Goal: Information Seeking & Learning: Learn about a topic

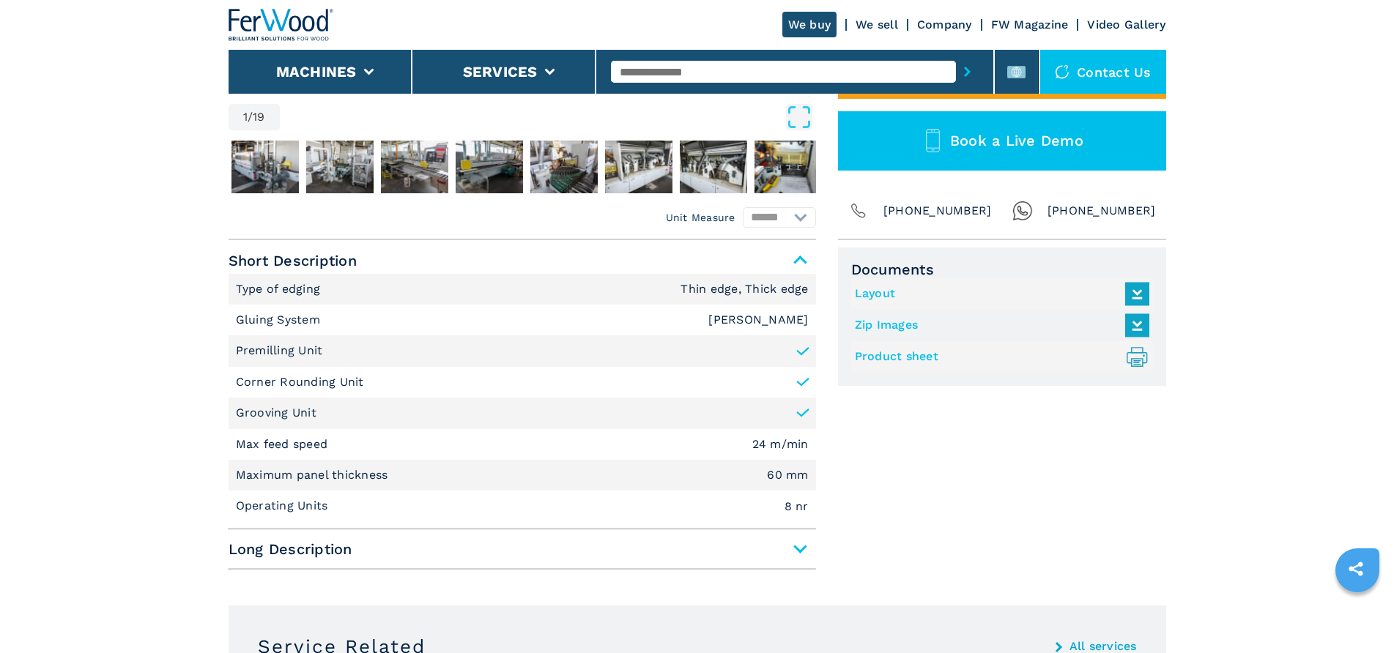
scroll to position [513, 0]
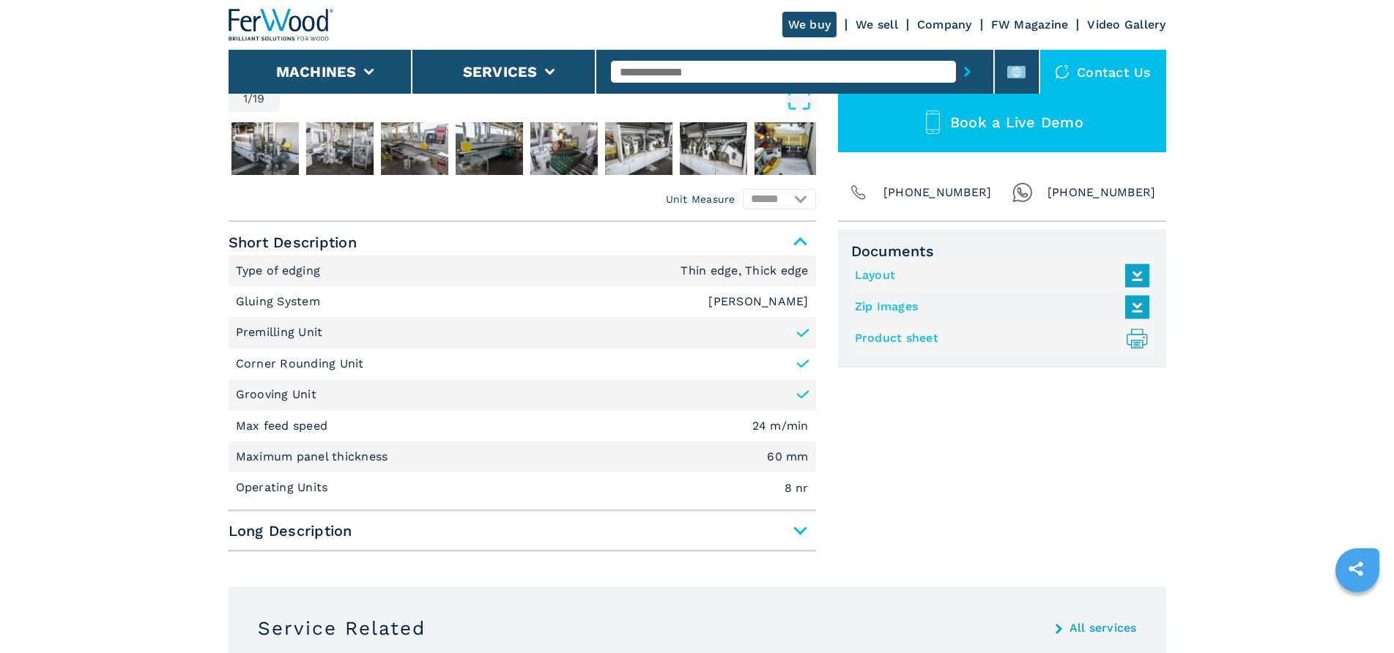
click at [793, 525] on span "Long Description" at bounding box center [522, 531] width 587 height 26
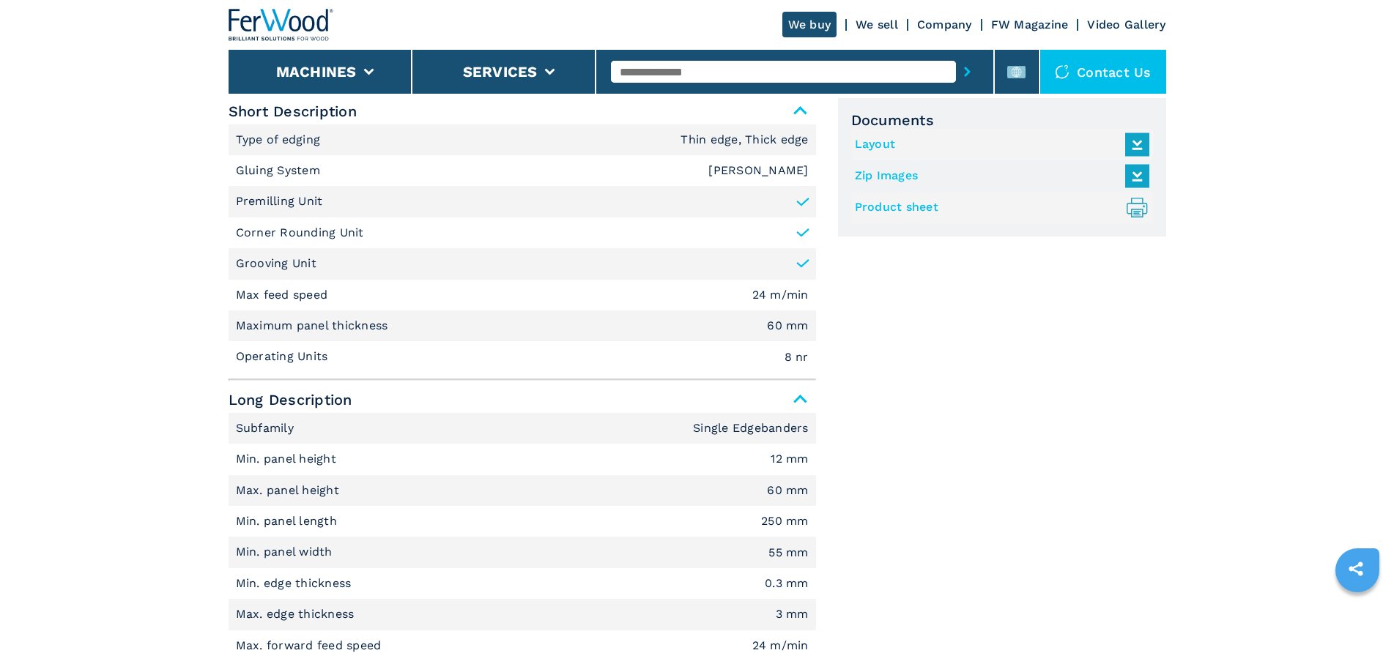
scroll to position [366, 0]
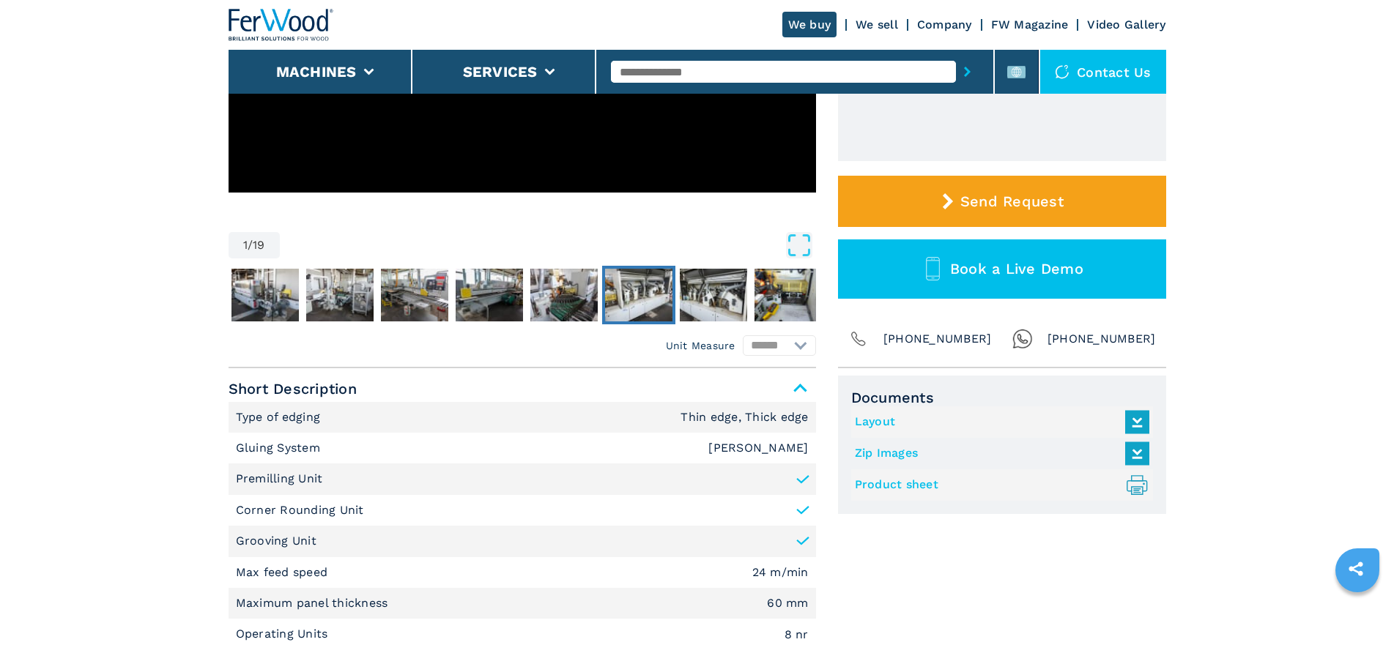
click at [622, 305] on img "Go to Slide 7" at bounding box center [638, 295] width 67 height 53
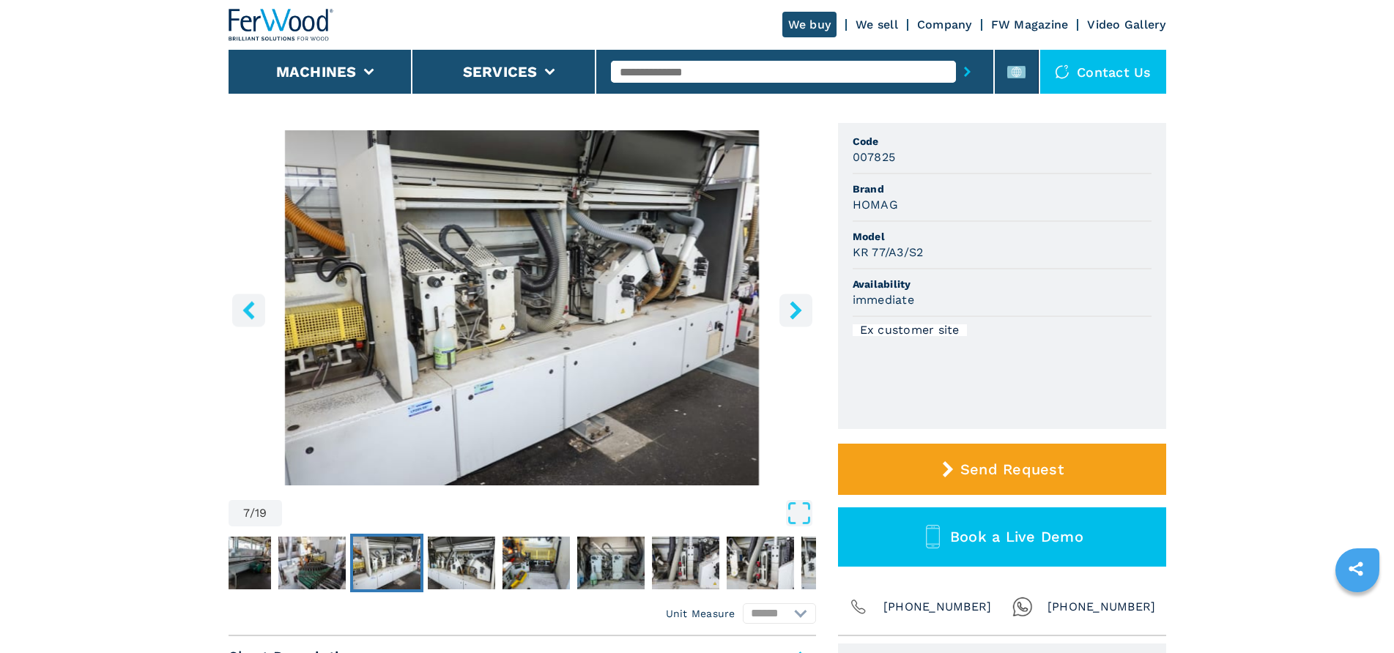
scroll to position [0, 0]
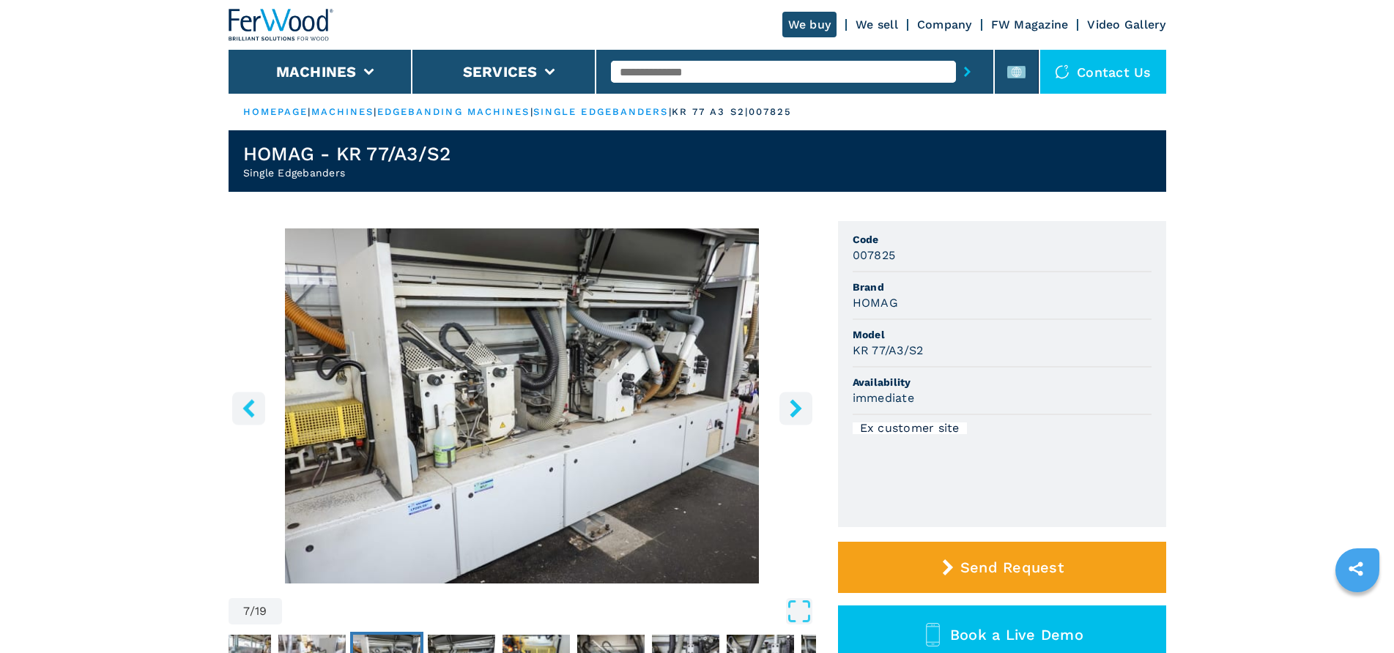
click at [793, 410] on icon "right-button" at bounding box center [796, 408] width 18 height 18
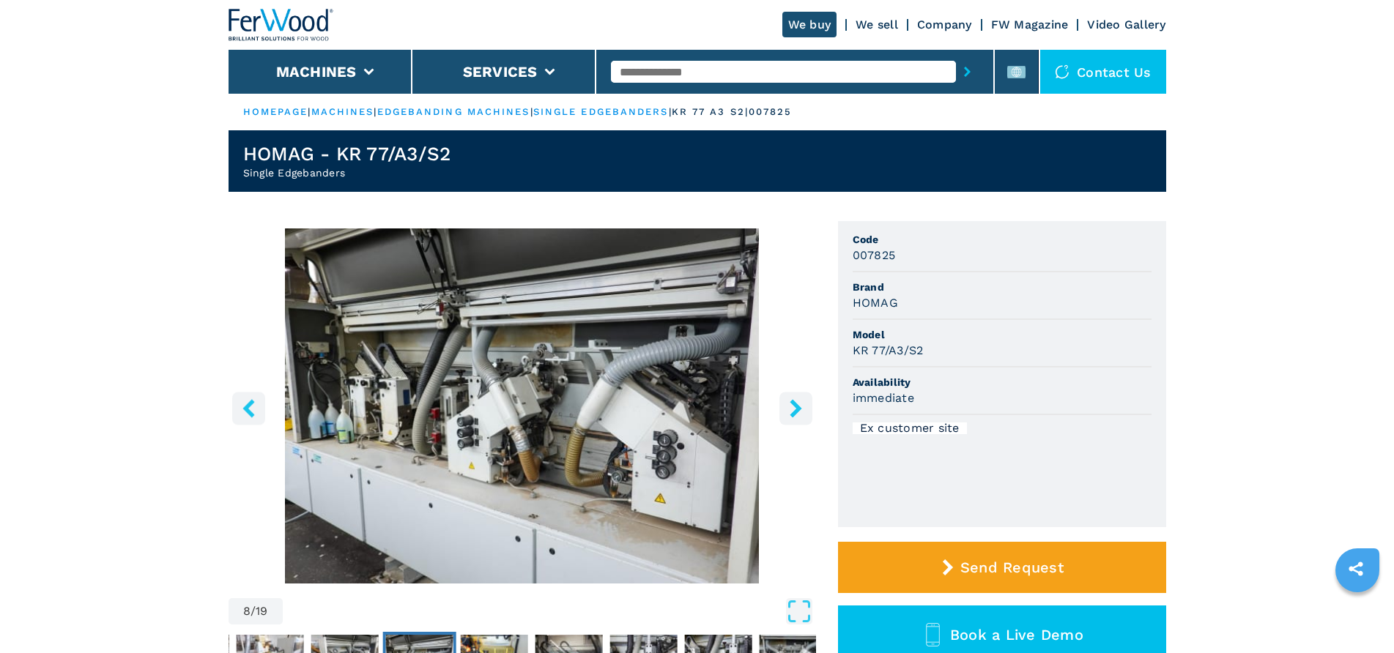
click at [793, 410] on icon "right-button" at bounding box center [796, 408] width 18 height 18
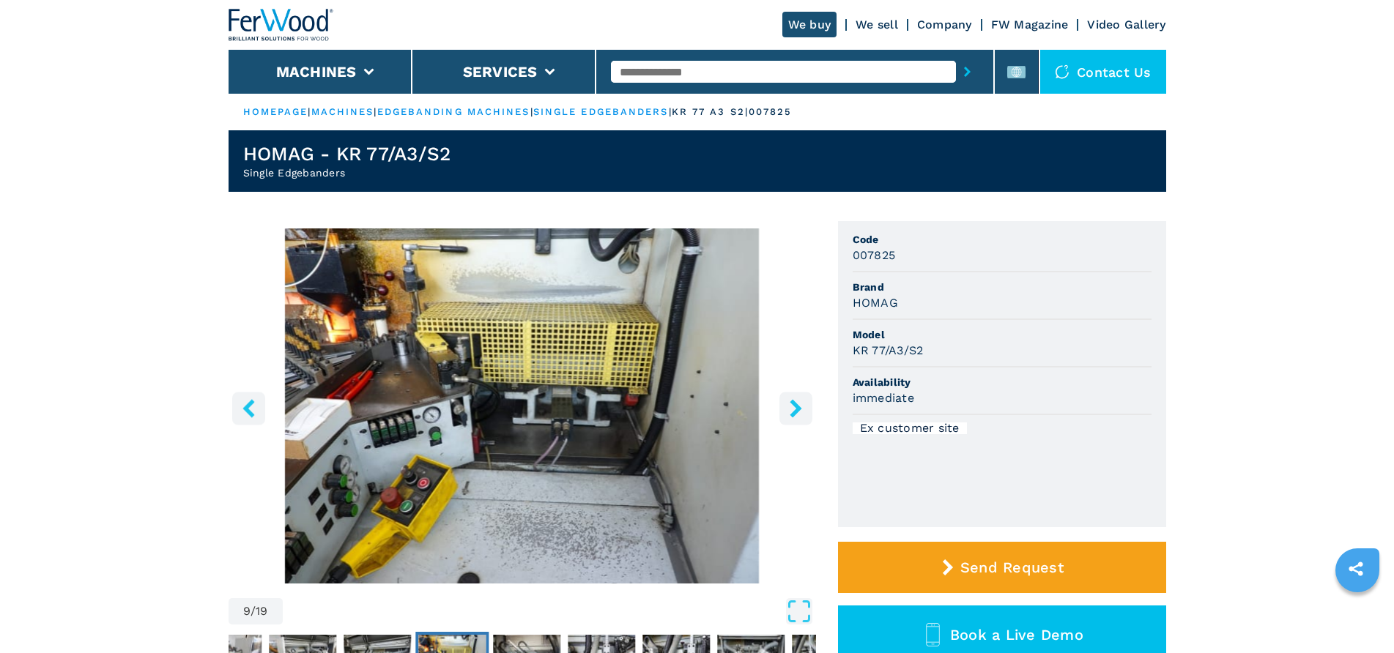
click at [795, 410] on icon "right-button" at bounding box center [796, 408] width 12 height 18
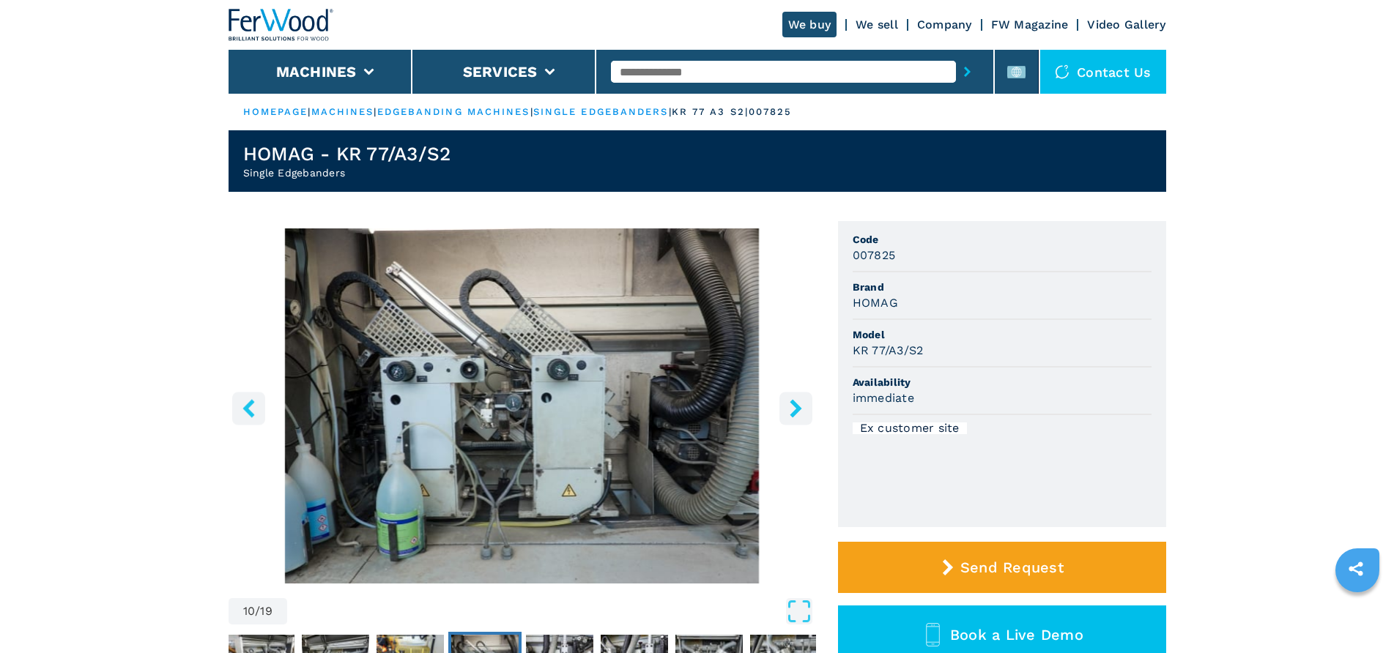
click at [795, 410] on icon "right-button" at bounding box center [796, 408] width 12 height 18
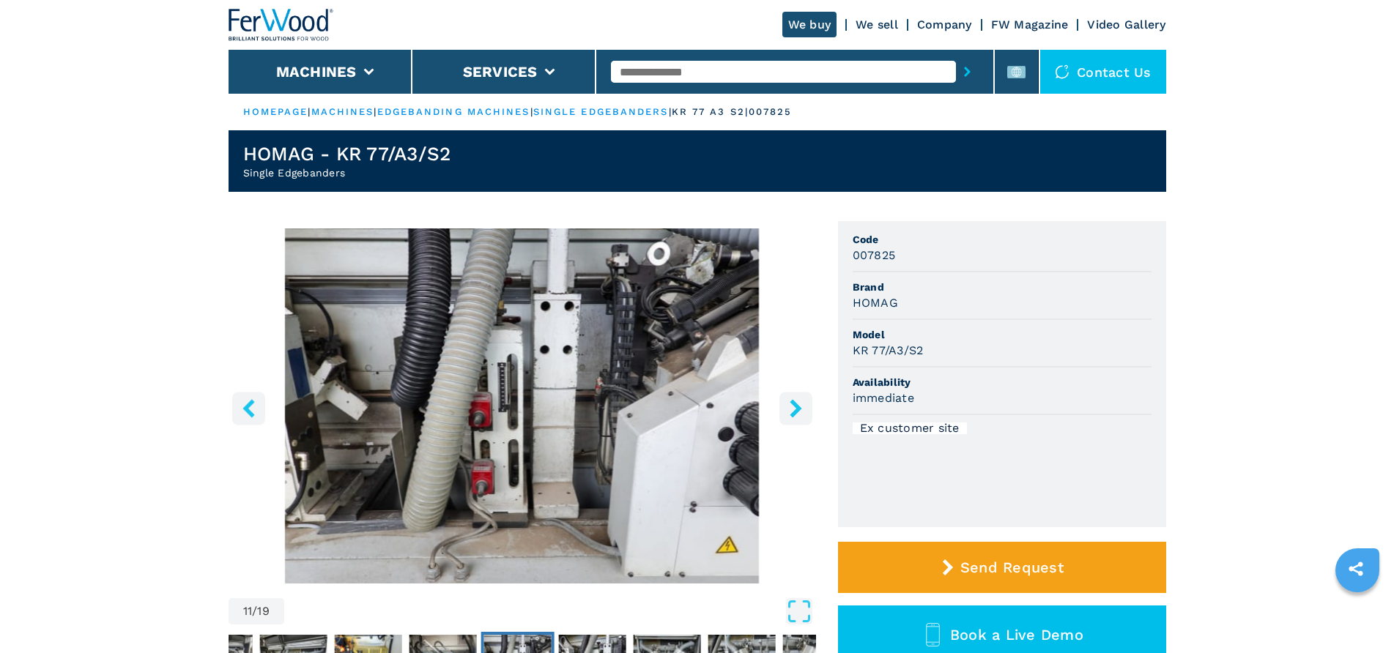
click at [795, 410] on icon "right-button" at bounding box center [796, 408] width 12 height 18
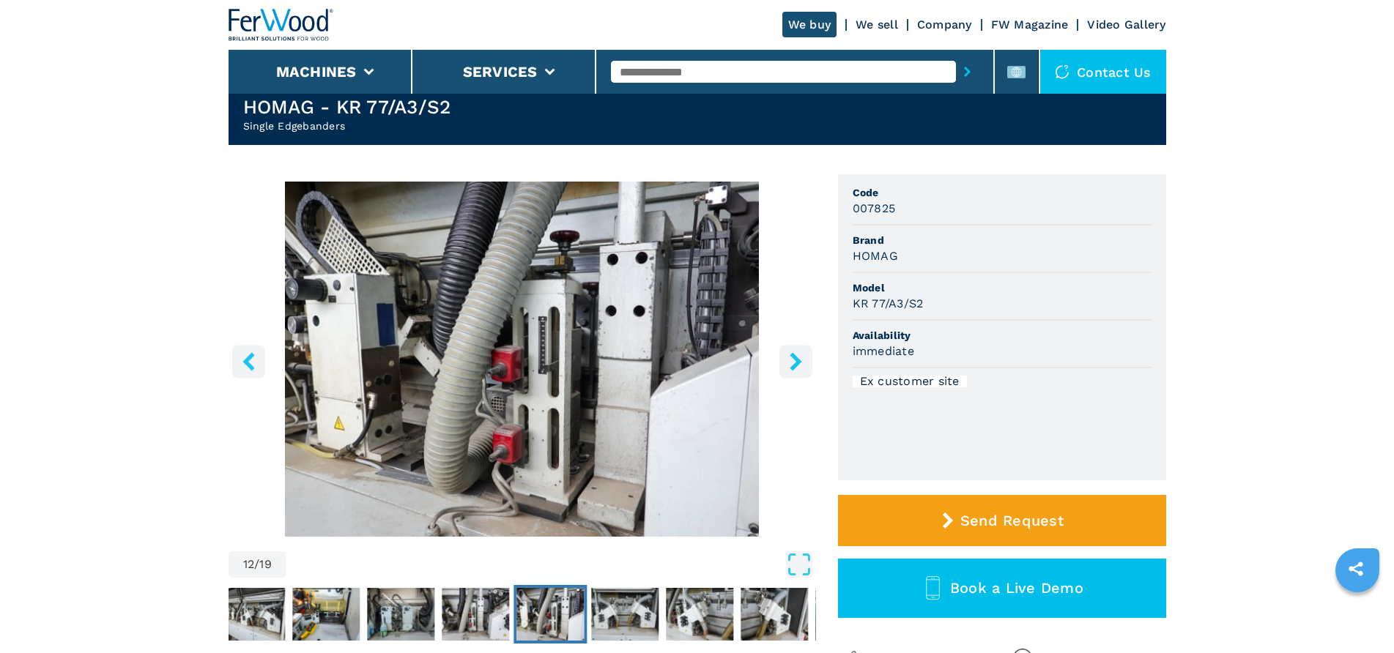
scroll to position [73, 0]
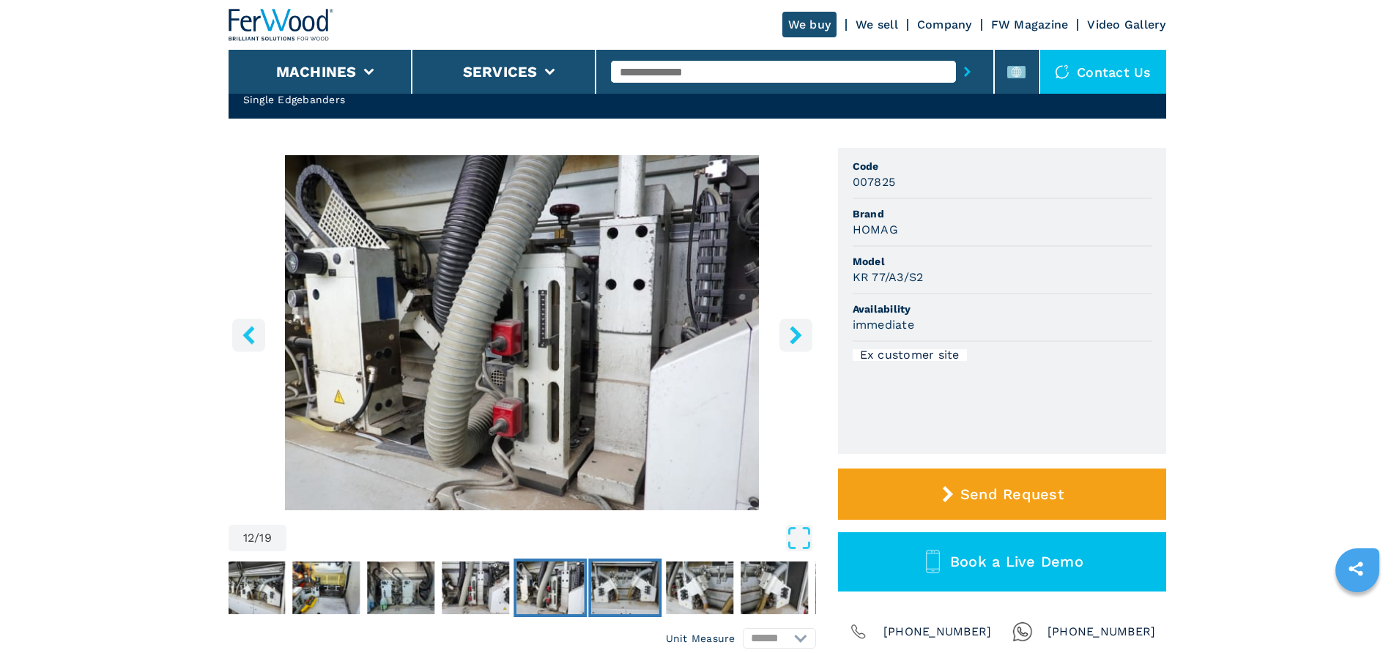
click at [620, 591] on img "Go to Slide 13" at bounding box center [624, 588] width 67 height 53
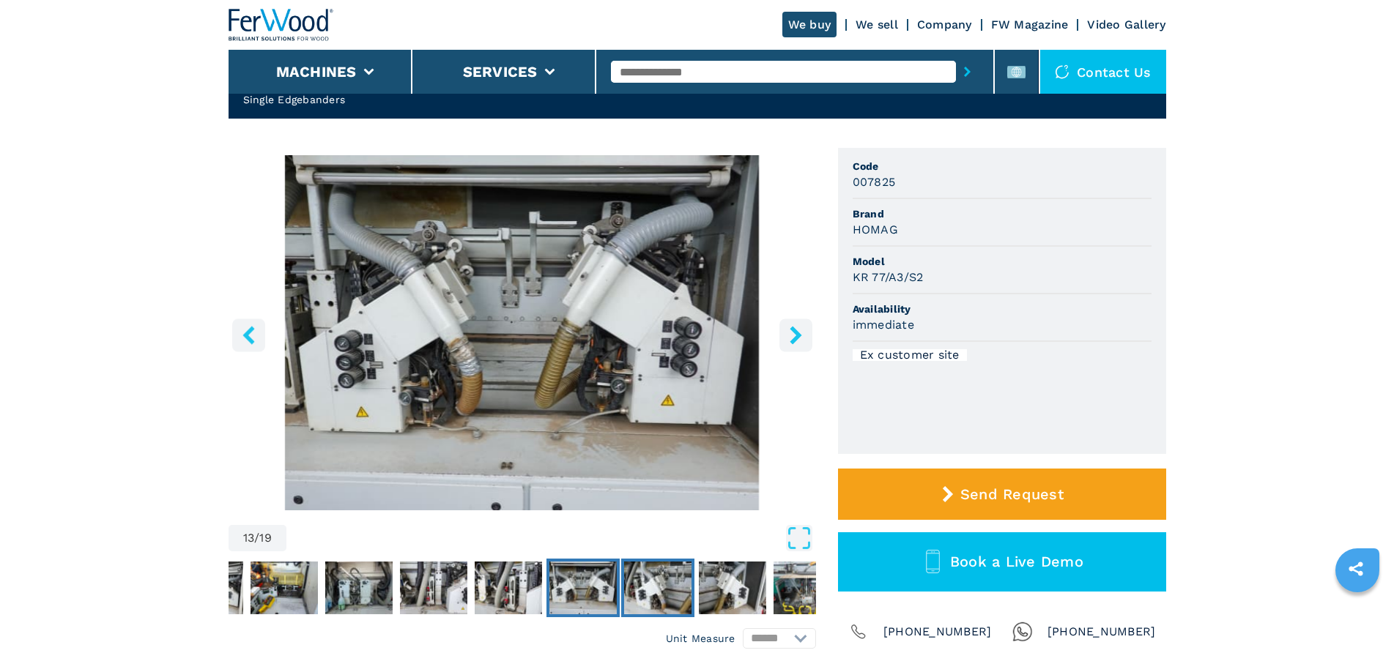
click at [630, 592] on img "Go to Slide 14" at bounding box center [657, 588] width 67 height 53
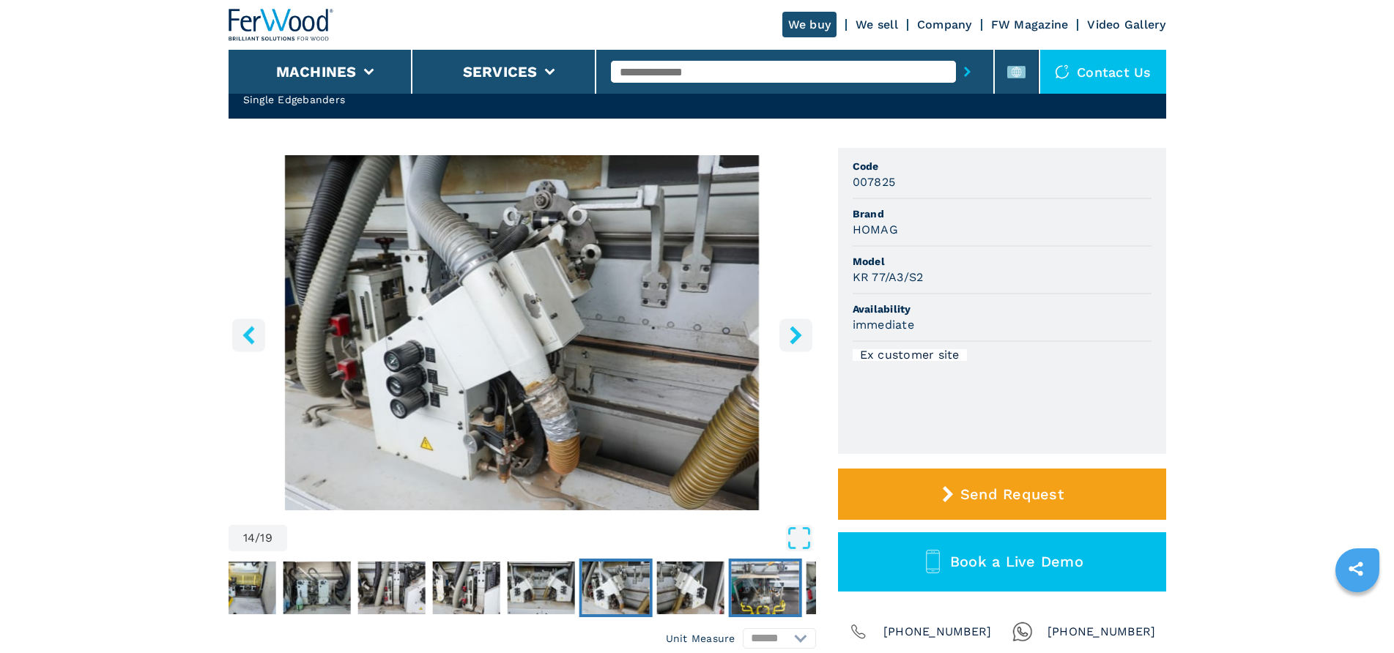
click at [758, 593] on img "Go to Slide 16" at bounding box center [764, 588] width 67 height 53
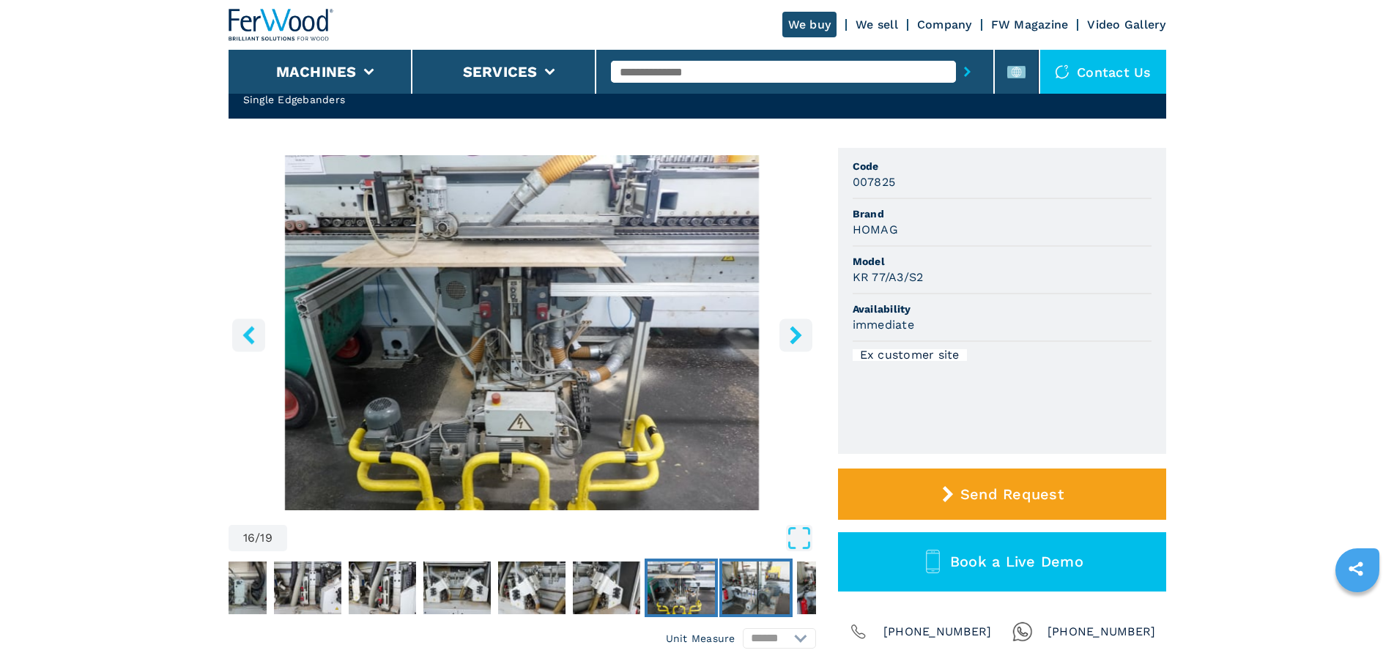
click at [758, 592] on img "Go to Slide 17" at bounding box center [755, 588] width 67 height 53
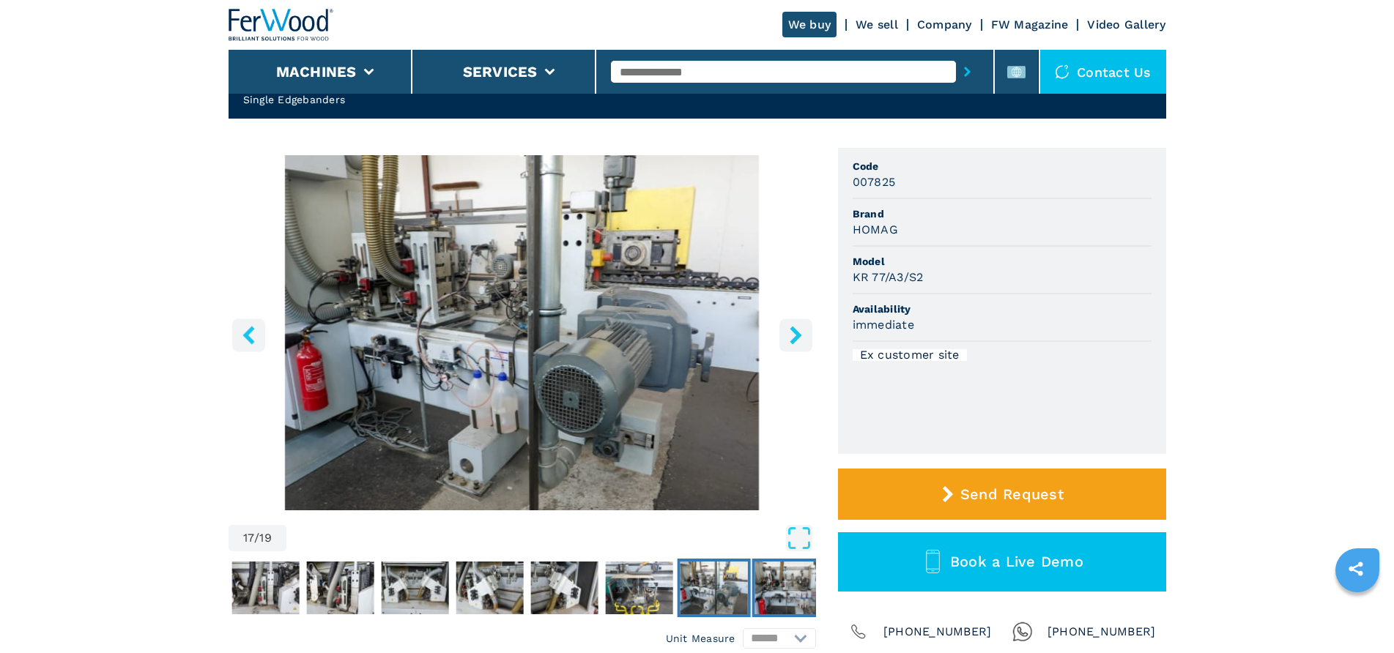
click at [775, 590] on img "Go to Slide 18" at bounding box center [787, 588] width 67 height 53
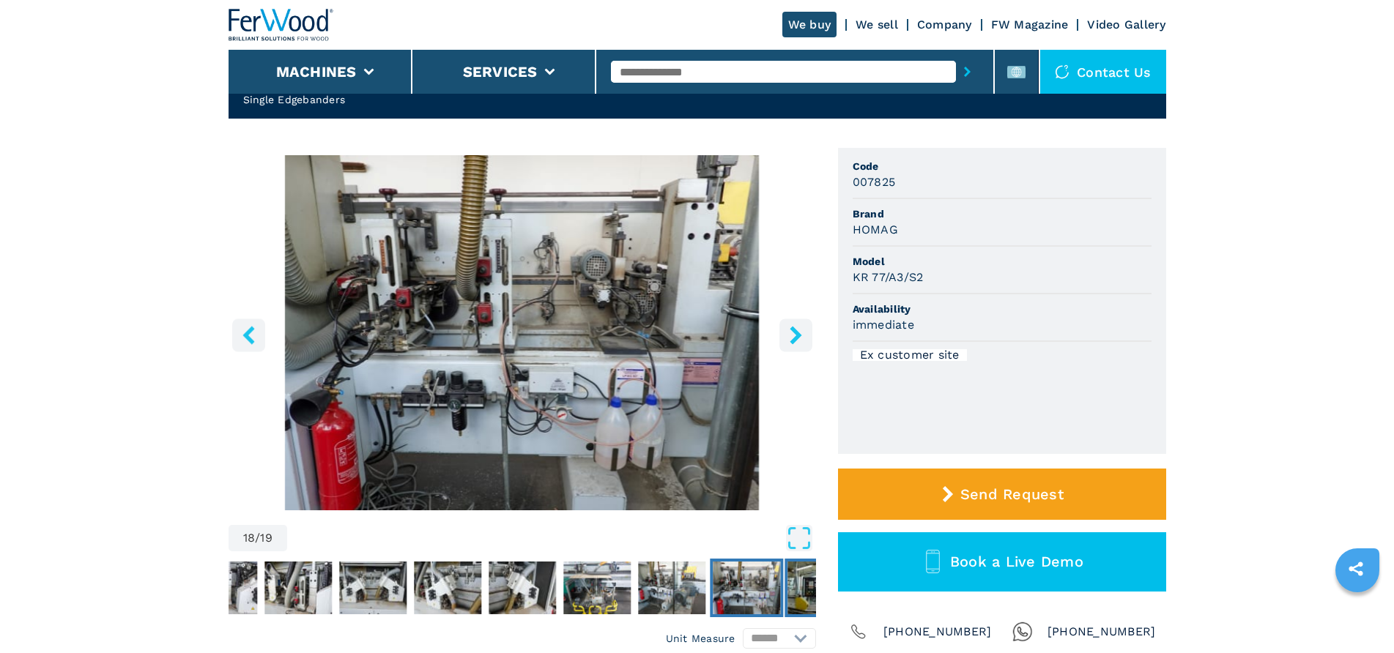
click at [793, 593] on img "Go to Slide 19" at bounding box center [820, 588] width 67 height 53
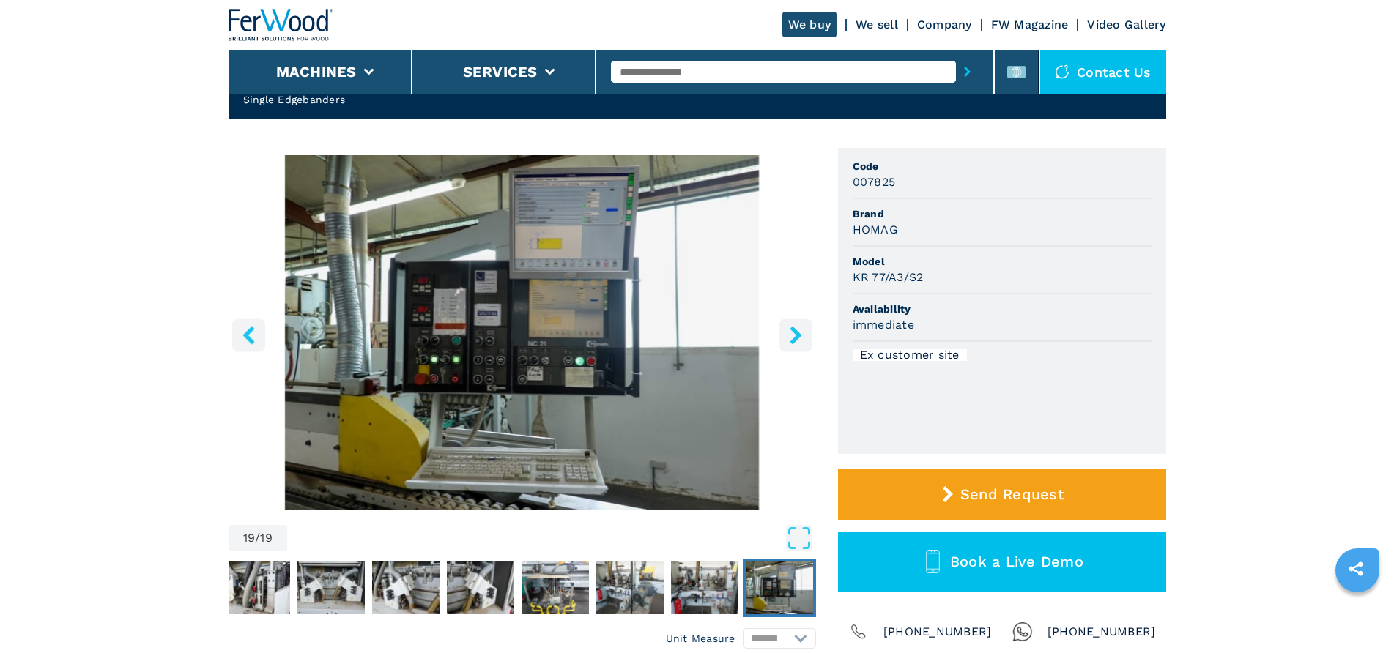
click at [793, 593] on img "Go to Slide 19" at bounding box center [779, 588] width 67 height 53
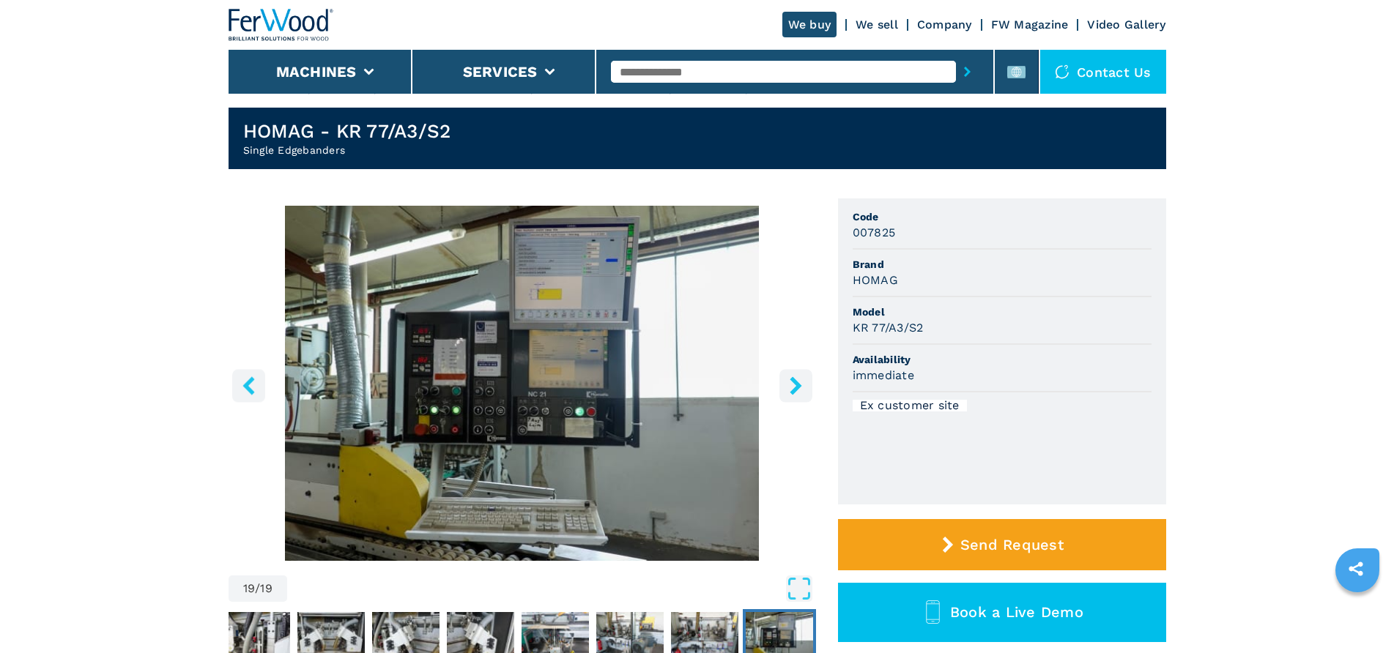
scroll to position [0, 0]
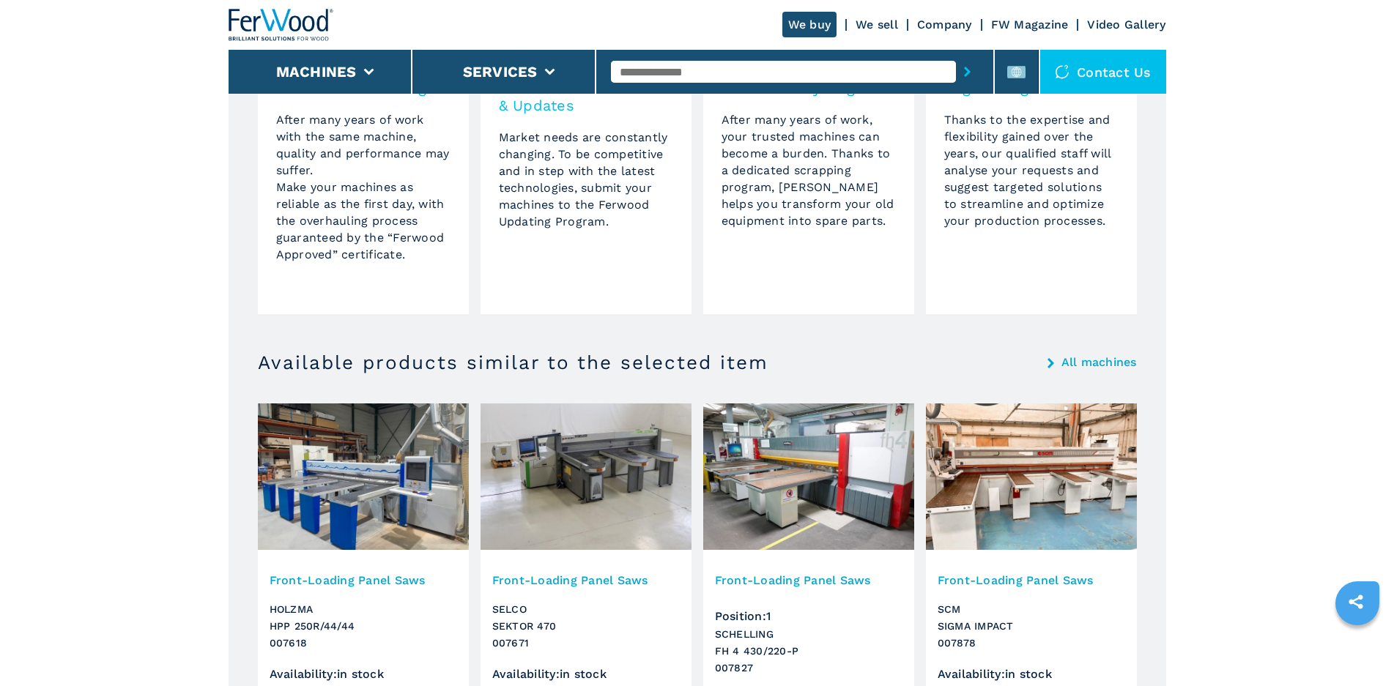
scroll to position [1172, 0]
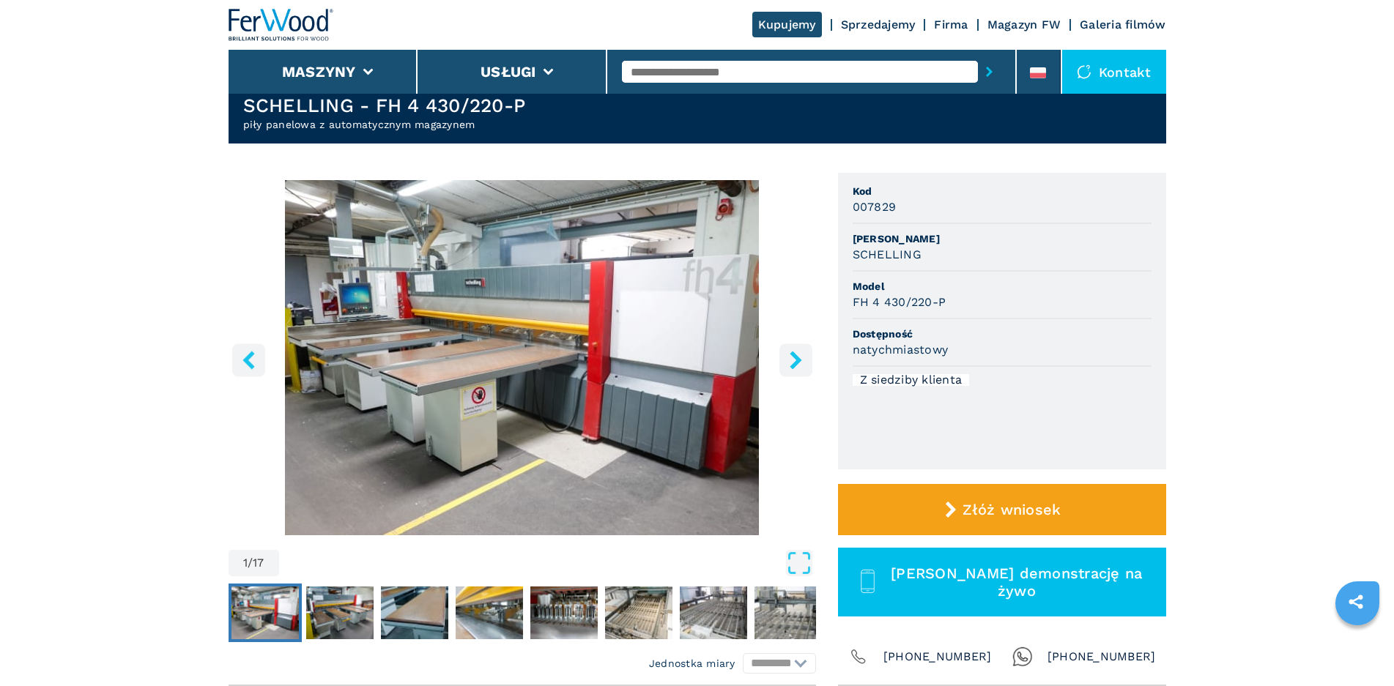
scroll to position [146, 0]
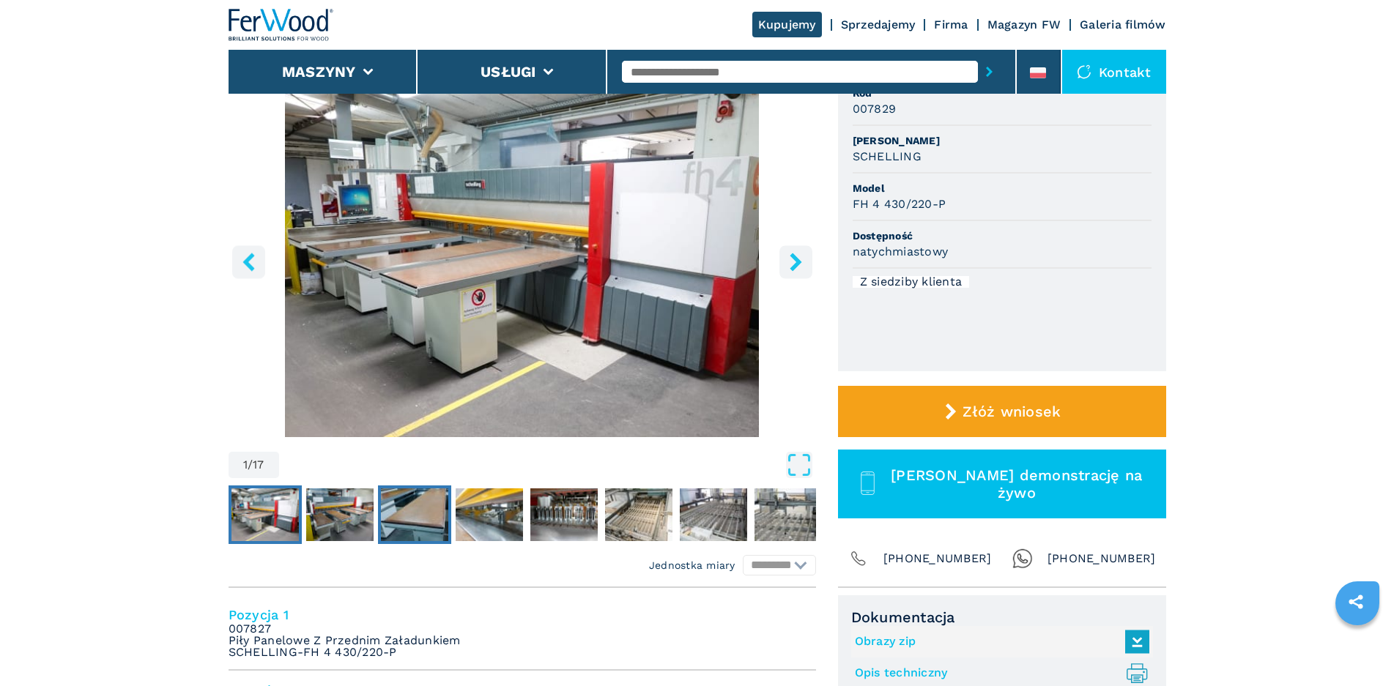
click at [403, 532] on img "Go to Slide 3" at bounding box center [414, 515] width 67 height 53
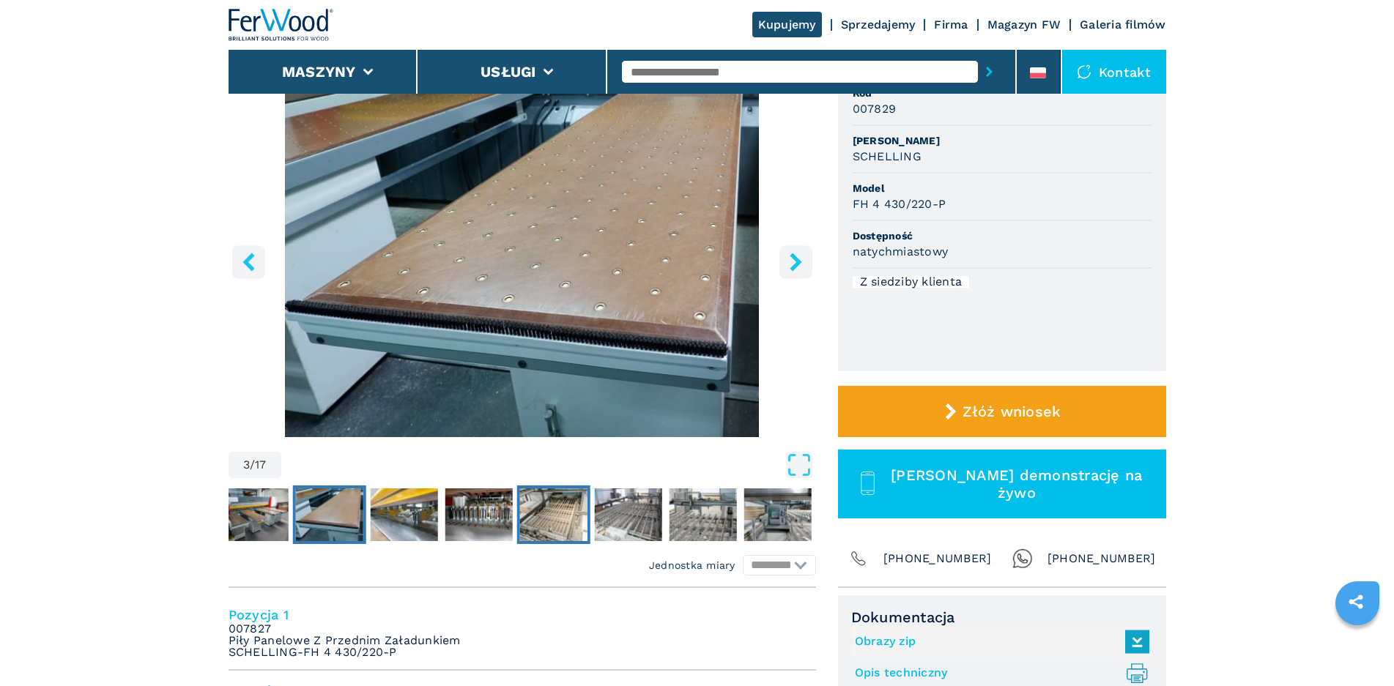
click at [532, 528] on img "Go to Slide 6" at bounding box center [552, 515] width 67 height 53
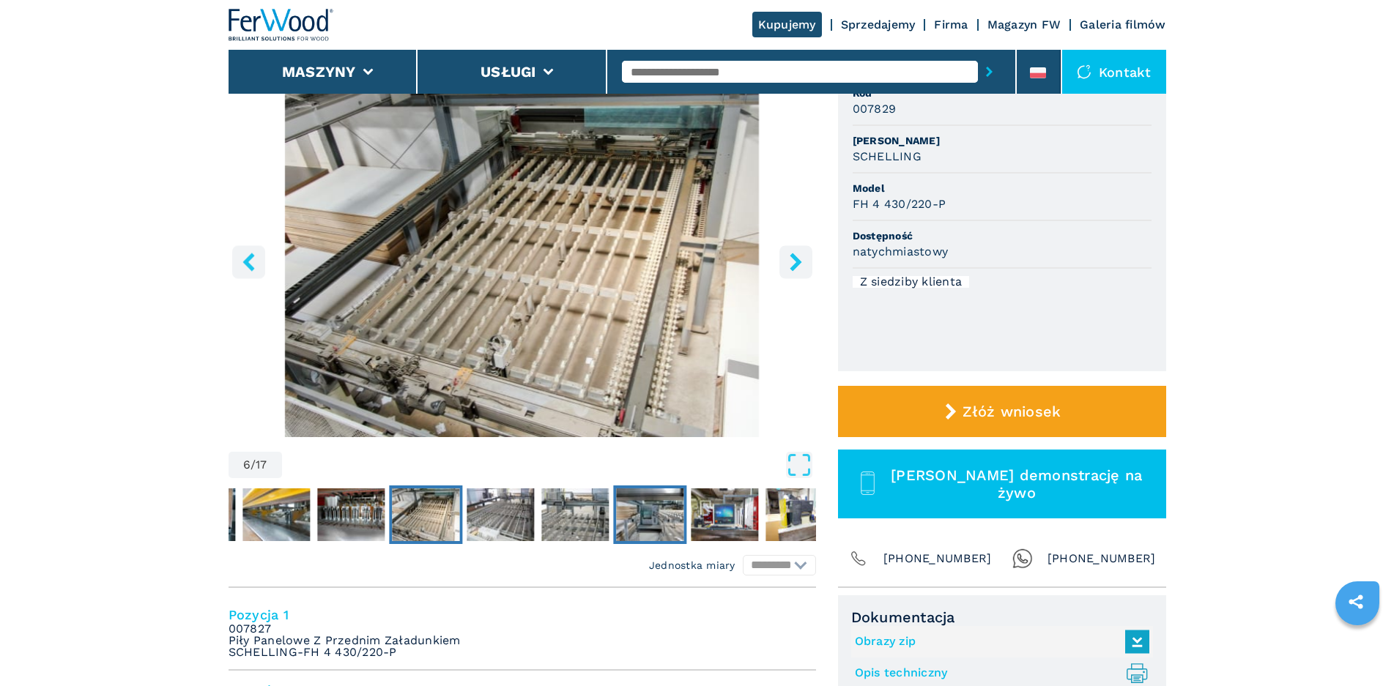
click at [636, 511] on img "Go to Slide 9" at bounding box center [649, 515] width 67 height 53
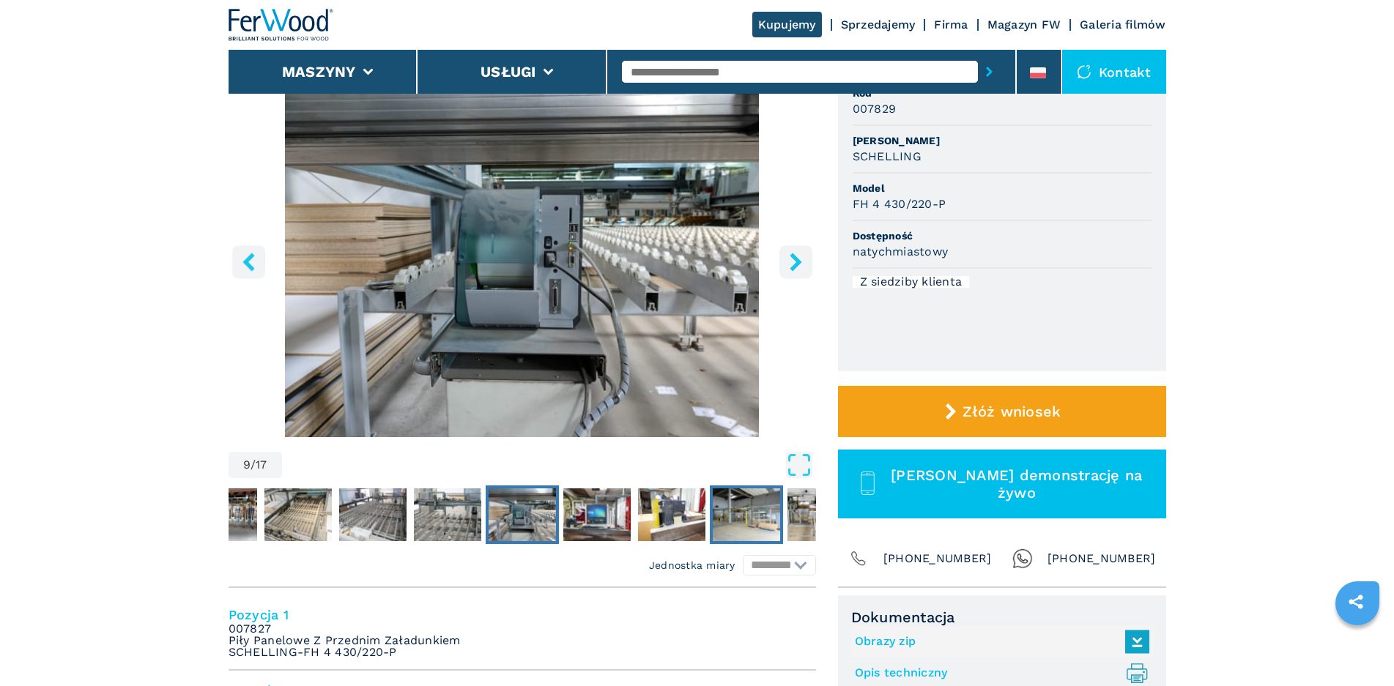
click at [714, 517] on img "Go to Slide 12" at bounding box center [746, 515] width 67 height 53
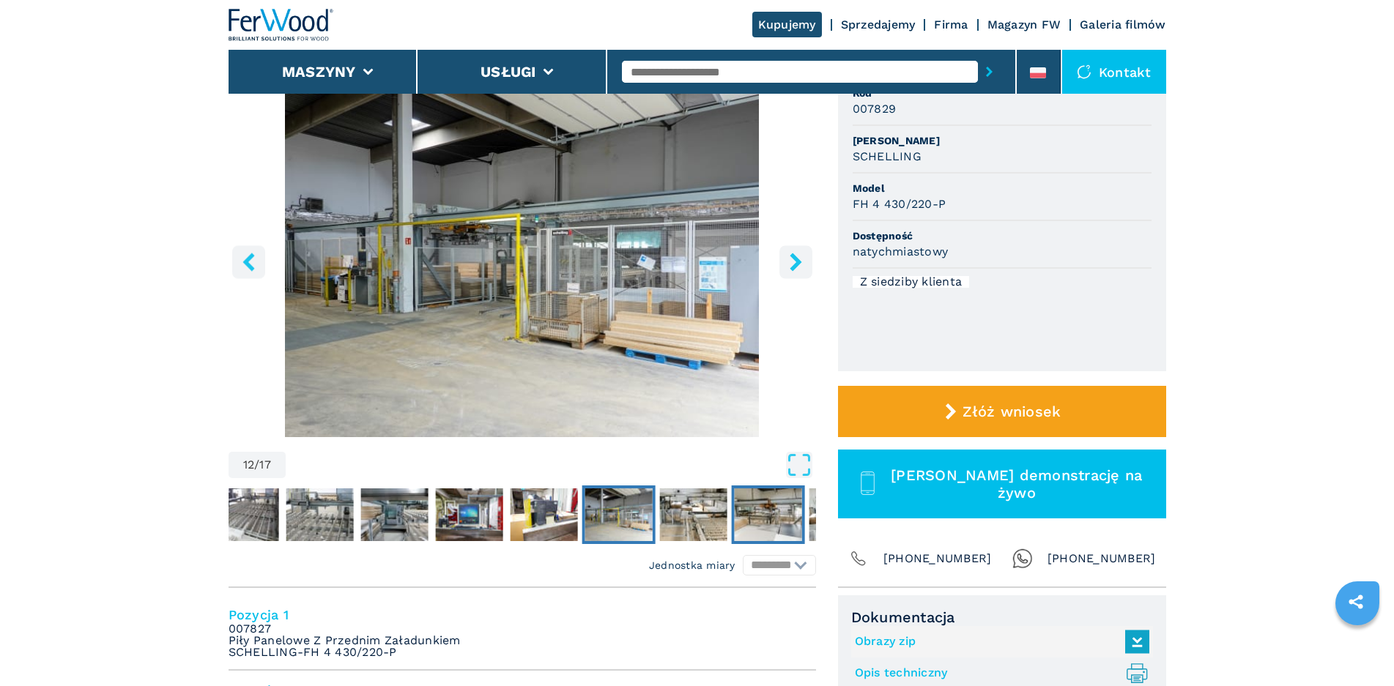
click at [743, 522] on img "Go to Slide 14" at bounding box center [767, 515] width 67 height 53
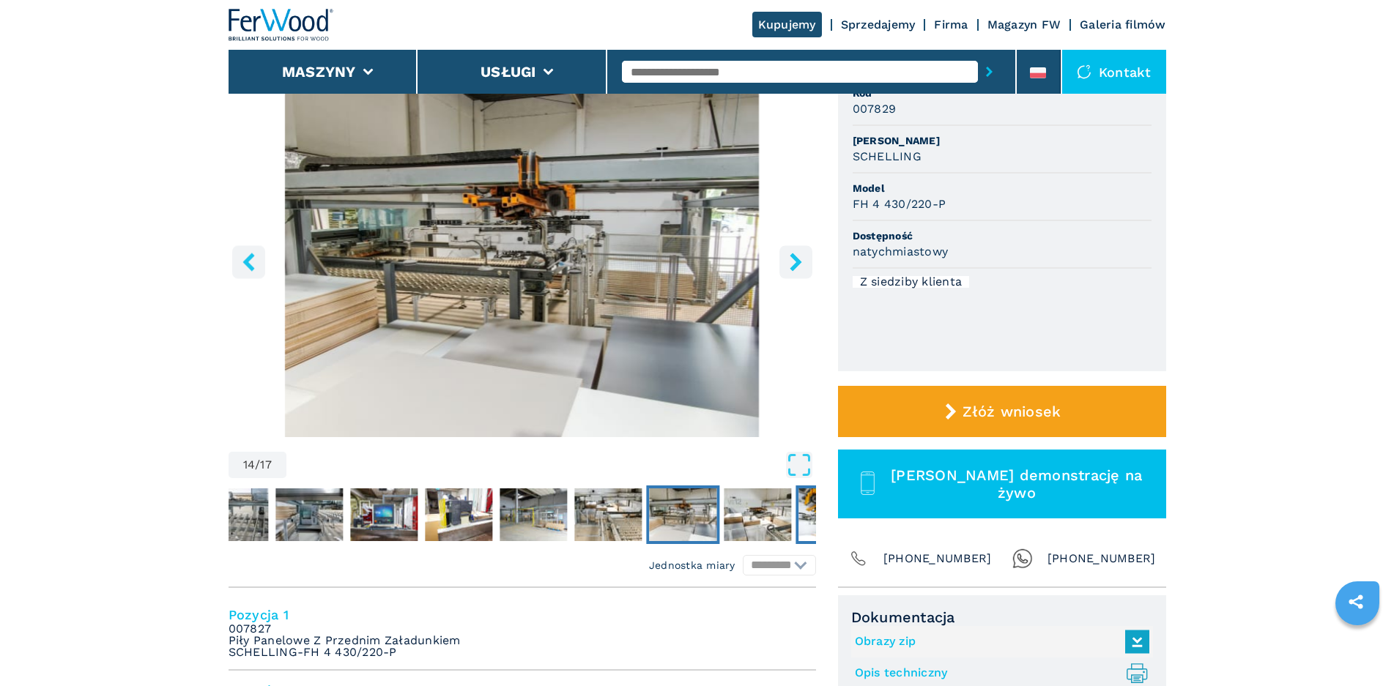
click at [804, 528] on img "Go to Slide 16" at bounding box center [831, 515] width 67 height 53
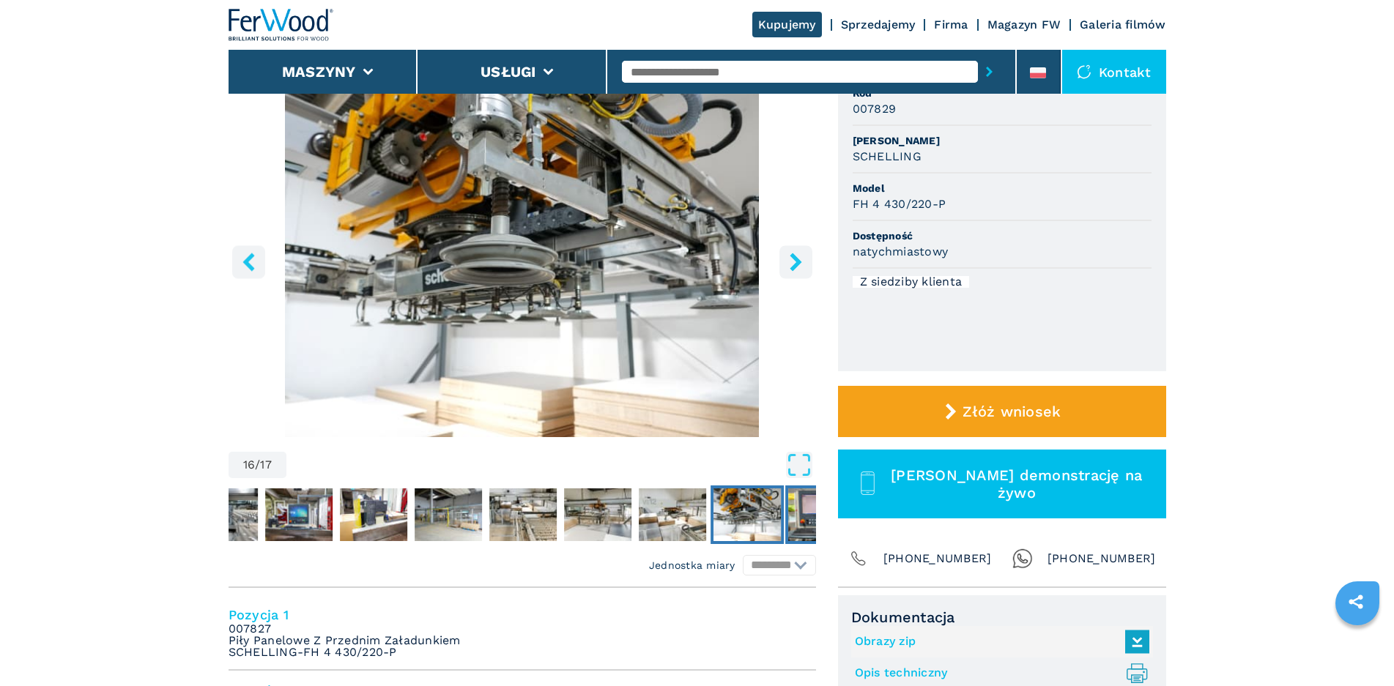
click at [804, 528] on img "Go to Slide 17" at bounding box center [821, 515] width 67 height 53
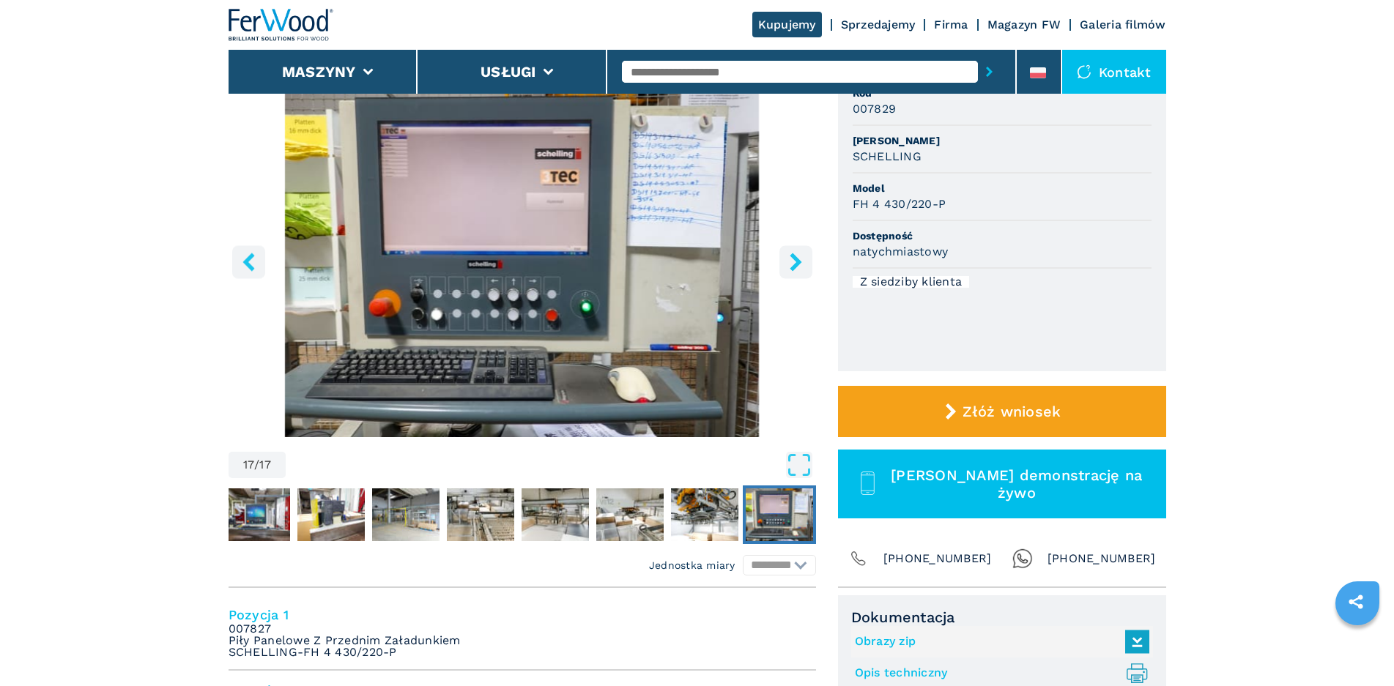
click at [804, 528] on img "Go to Slide 17" at bounding box center [779, 515] width 67 height 53
click at [708, 518] on img "Go to Slide 16" at bounding box center [704, 515] width 67 height 53
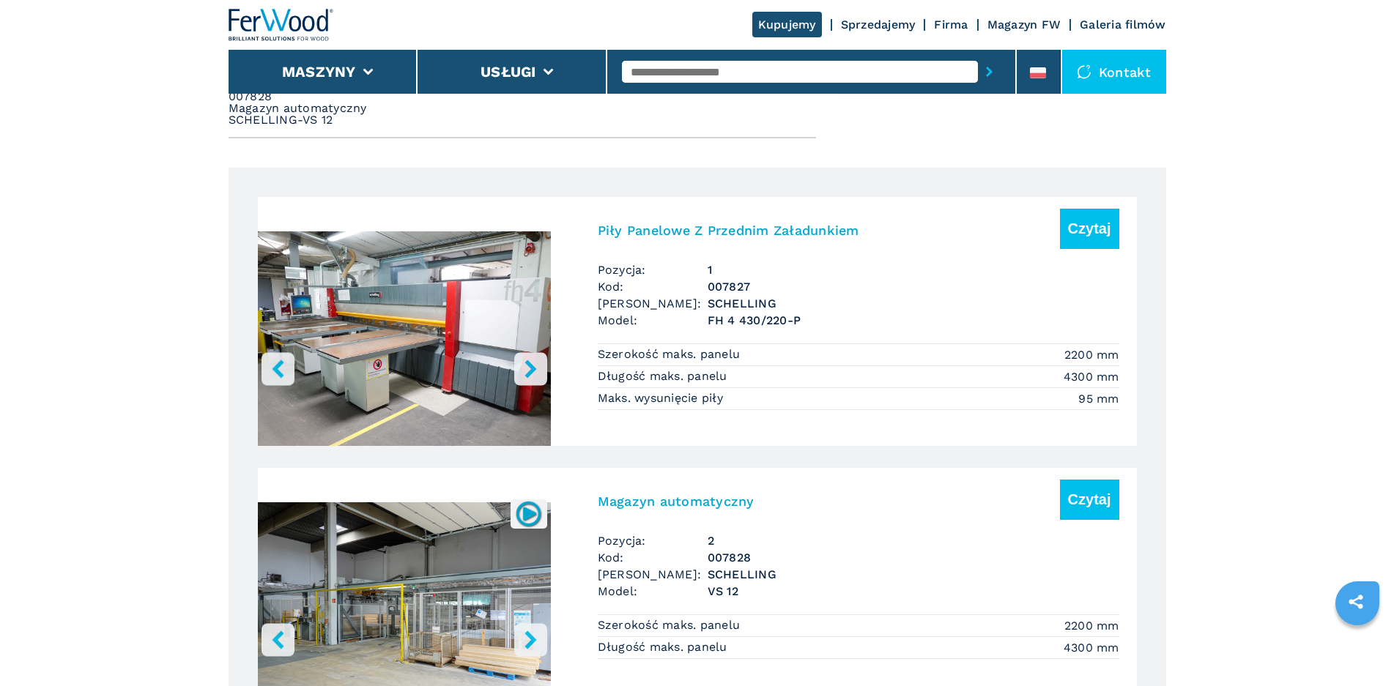
scroll to position [732, 0]
